Goal: Information Seeking & Learning: Understand process/instructions

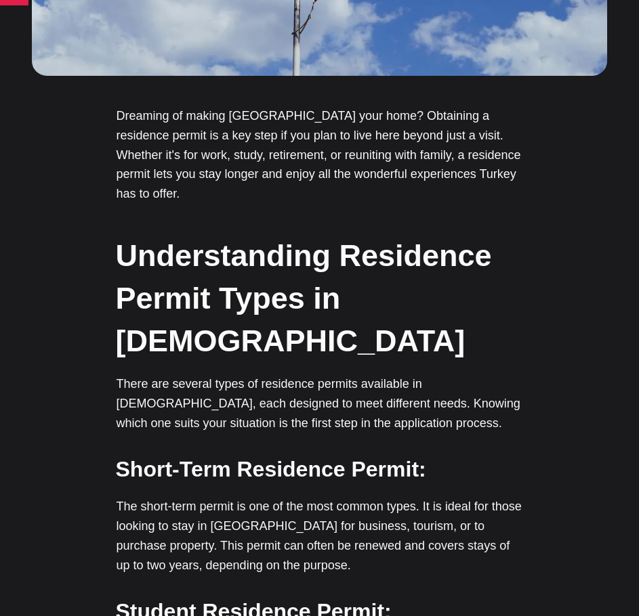
scroll to position [677, 0]
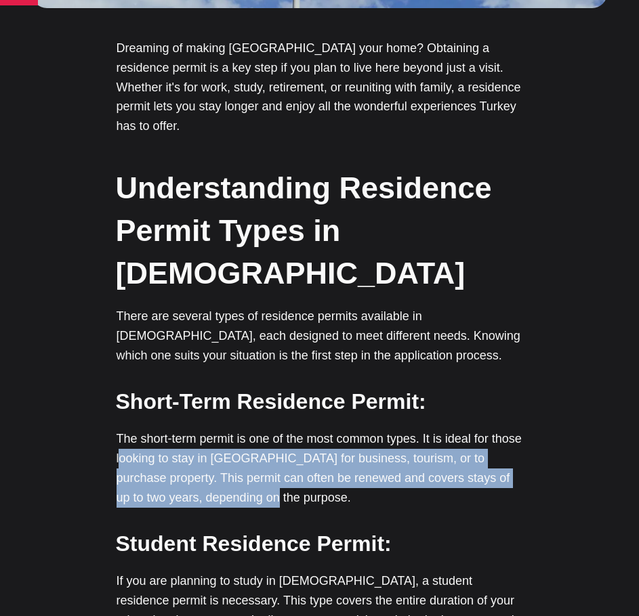
drag, startPoint x: 287, startPoint y: 429, endPoint x: 151, endPoint y: 387, distance: 142.4
click at [151, 429] on p "The short-term permit is one of the most common types. It is ideal for those lo…" at bounding box center [319, 468] width 406 height 78
click at [324, 429] on p "The short-term permit is one of the most common types. It is ideal for those lo…" at bounding box center [319, 468] width 406 height 78
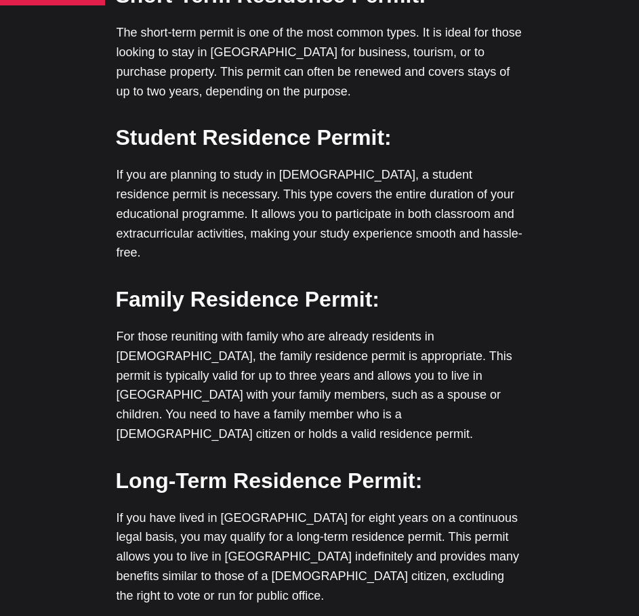
scroll to position [1151, 0]
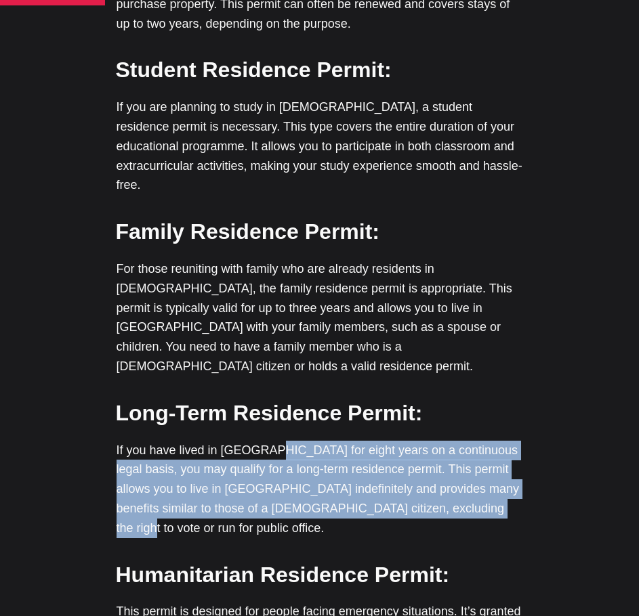
drag, startPoint x: 263, startPoint y: 374, endPoint x: 458, endPoint y: 430, distance: 203.0
click at [458, 441] on p "If you have lived in [GEOGRAPHIC_DATA] for eight years on a continuous legal ba…" at bounding box center [319, 490] width 406 height 98
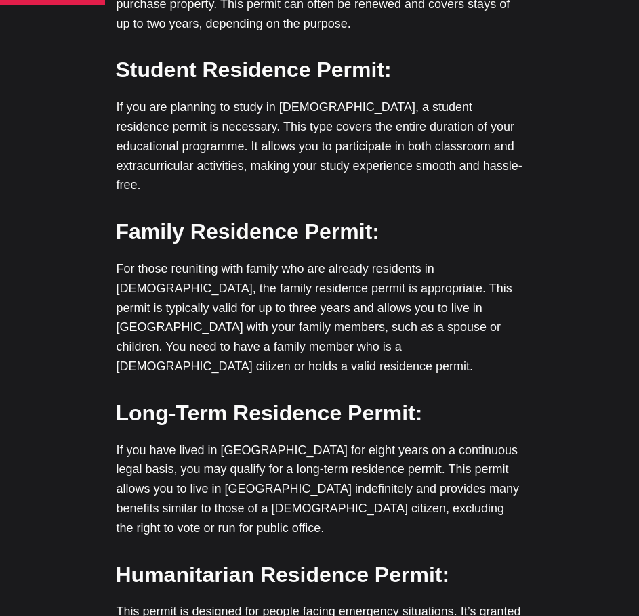
click at [479, 441] on p "If you have lived in [GEOGRAPHIC_DATA] for eight years on a continuous legal ba…" at bounding box center [319, 490] width 406 height 98
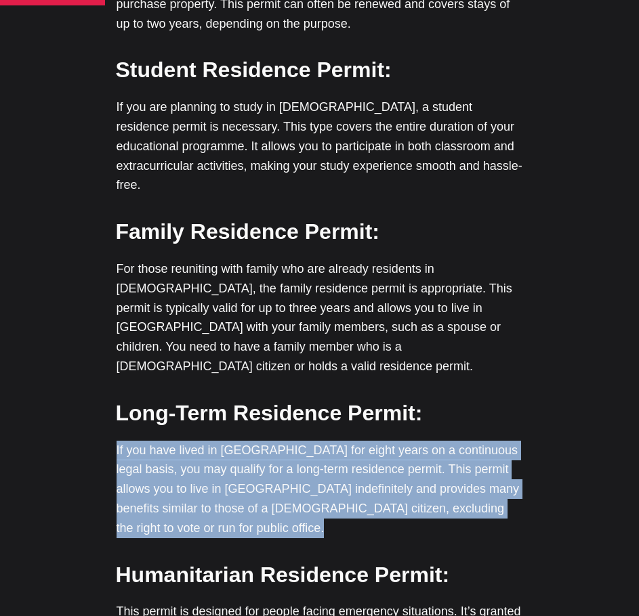
drag, startPoint x: 479, startPoint y: 431, endPoint x: 108, endPoint y: 372, distance: 375.8
click at [236, 441] on p "If you have lived in [GEOGRAPHIC_DATA] for eight years on a continuous legal ba…" at bounding box center [319, 490] width 406 height 98
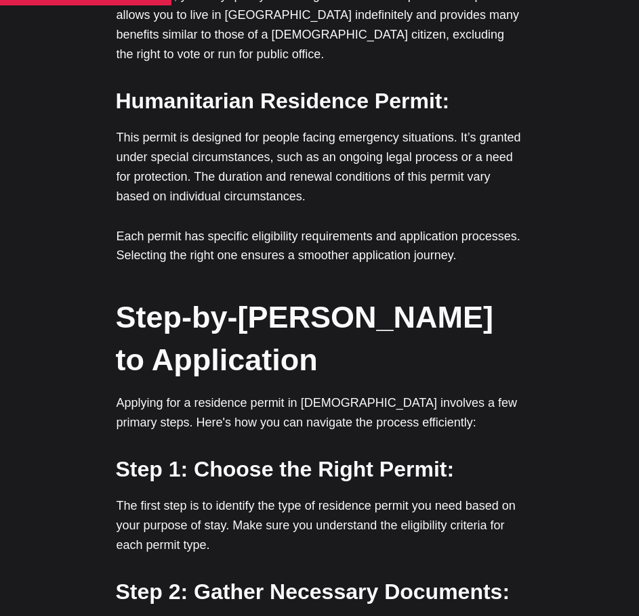
scroll to position [1693, 0]
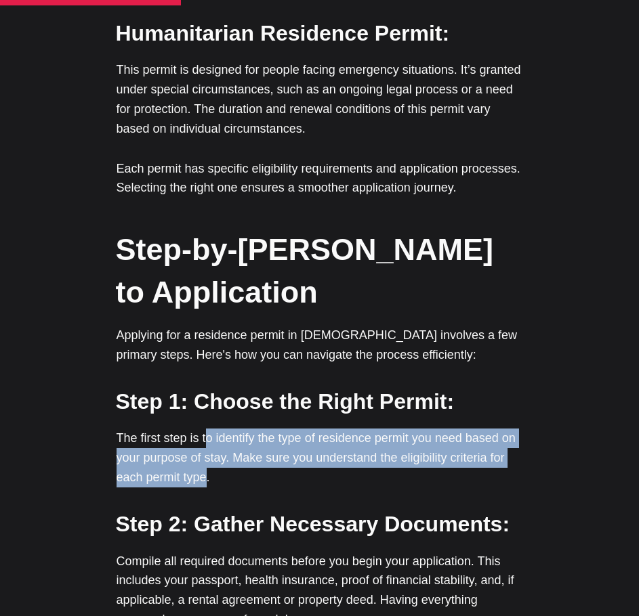
drag, startPoint x: 203, startPoint y: 332, endPoint x: 208, endPoint y: 366, distance: 34.9
click at [208, 429] on p "The first step is to identify the type of residence permit you need based on yo…" at bounding box center [319, 458] width 406 height 58
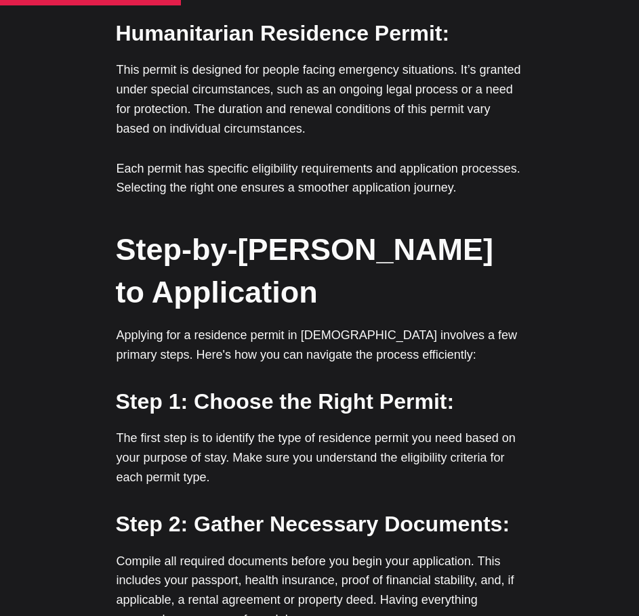
click at [230, 429] on p "The first step is to identify the type of residence permit you need based on yo…" at bounding box center [319, 458] width 406 height 58
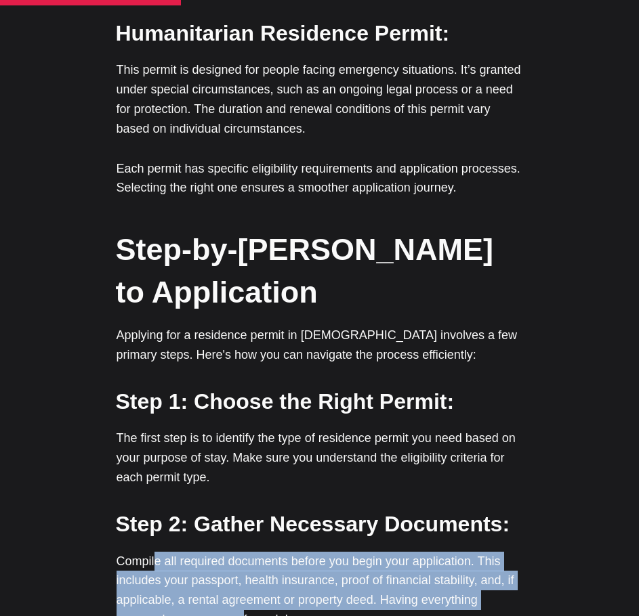
drag, startPoint x: 156, startPoint y: 463, endPoint x: 241, endPoint y: 523, distance: 103.9
click at [240, 552] on p "Compile all required documents before you begin your application. This includes…" at bounding box center [319, 591] width 406 height 78
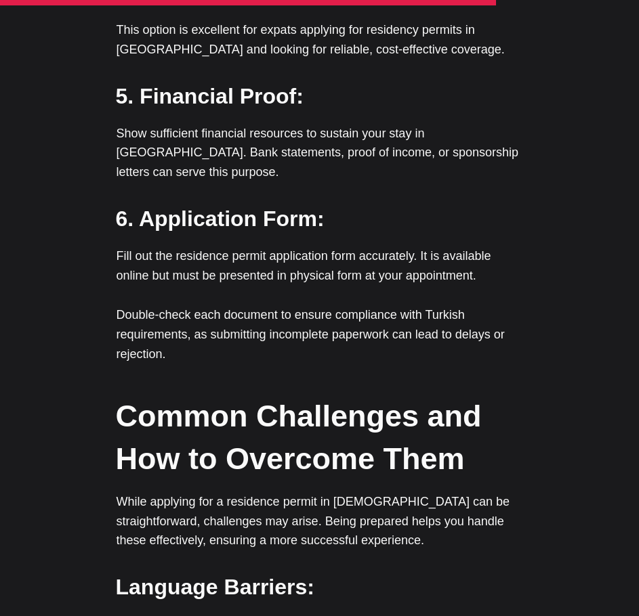
scroll to position [4063, 0]
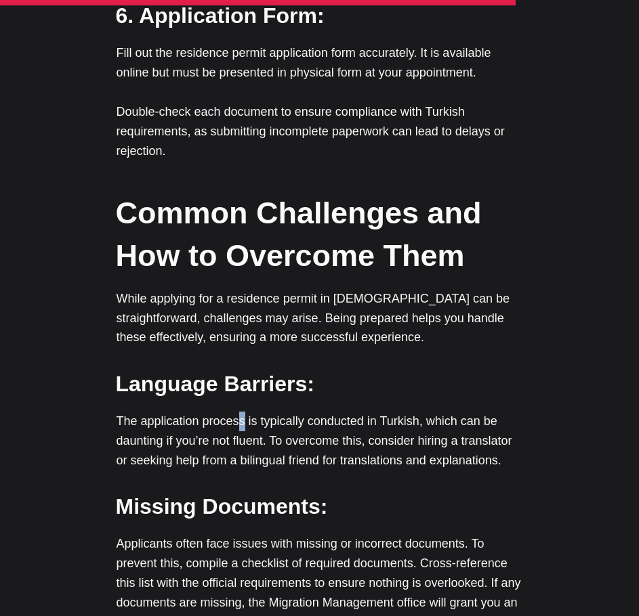
click at [240, 412] on p "The application process is typically conducted in Turkish, which can be dauntin…" at bounding box center [319, 441] width 406 height 58
click at [229, 412] on p "The application process is typically conducted in Turkish, which can be dauntin…" at bounding box center [319, 441] width 406 height 58
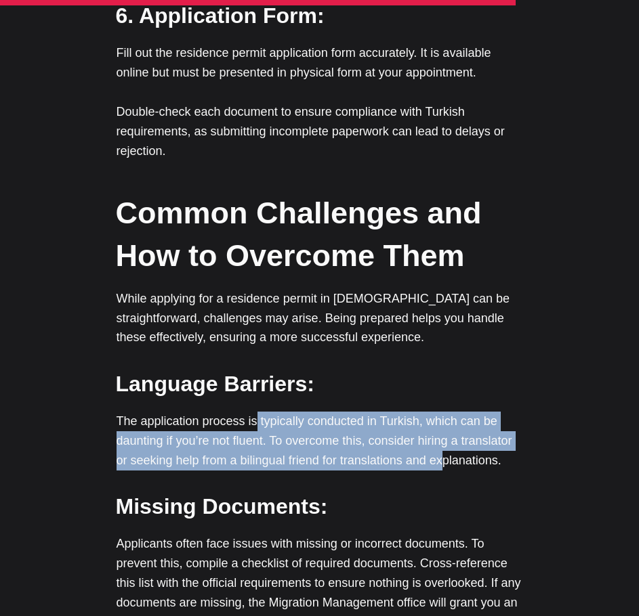
drag, startPoint x: 255, startPoint y: 278, endPoint x: 444, endPoint y: 316, distance: 192.7
click at [444, 412] on p "The application process is typically conducted in Turkish, which can be dauntin…" at bounding box center [319, 441] width 406 height 58
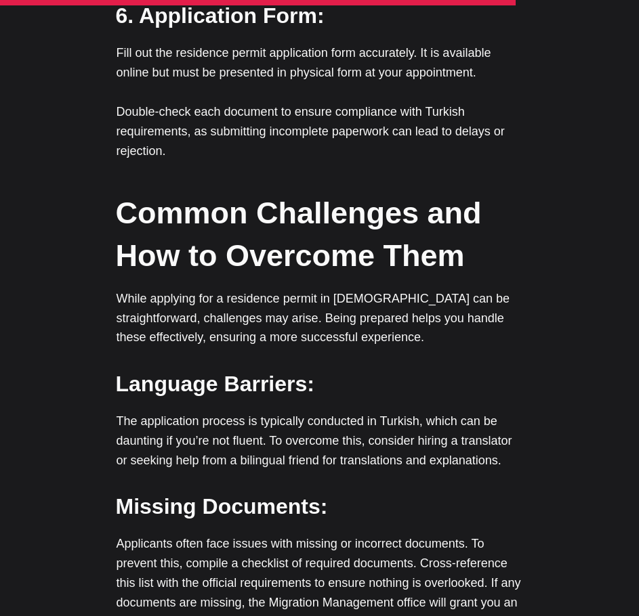
scroll to position [4266, 0]
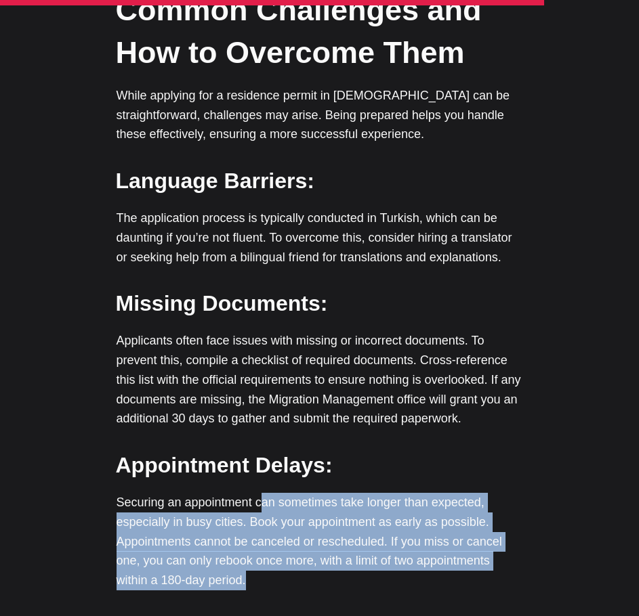
drag, startPoint x: 287, startPoint y: 379, endPoint x: 288, endPoint y: 444, distance: 65.0
click at [288, 493] on p "Securing an appointment can sometimes take longer than expected, especially in …" at bounding box center [319, 542] width 406 height 98
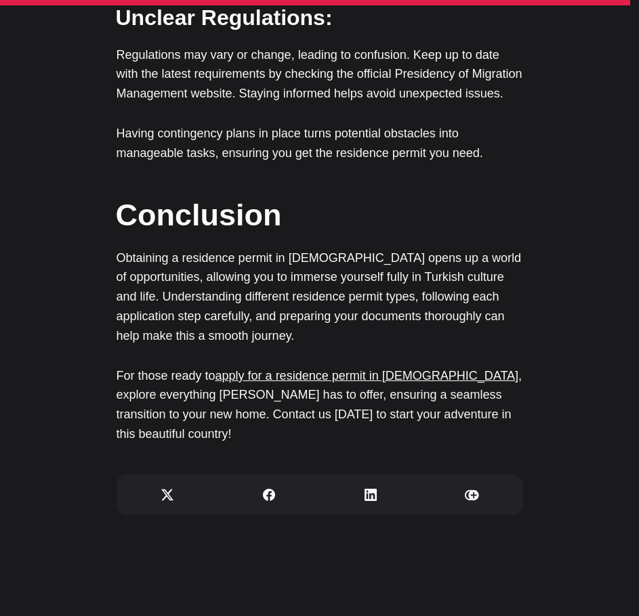
scroll to position [5214, 0]
